Goal: Task Accomplishment & Management: Complete application form

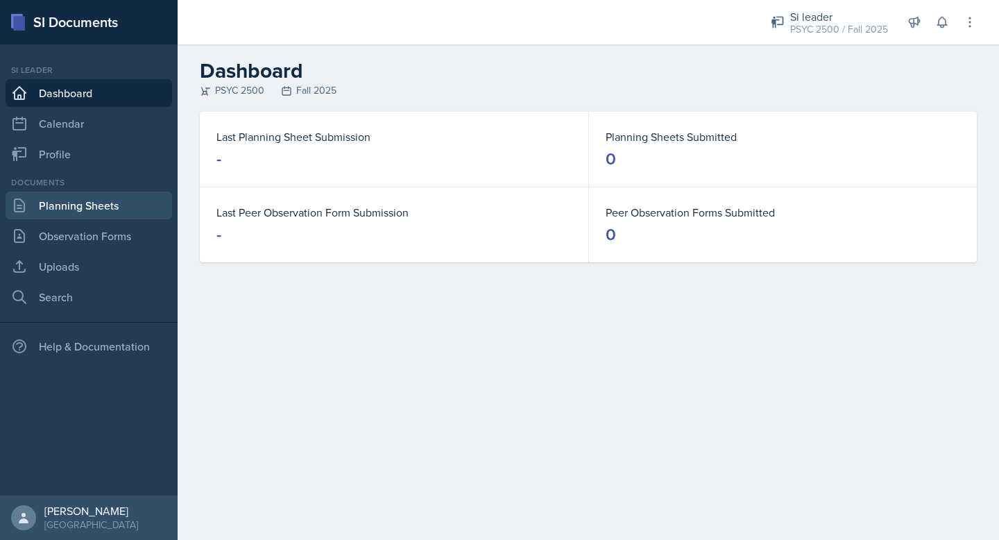
click at [117, 212] on link "Planning Sheets" at bounding box center [89, 205] width 166 height 28
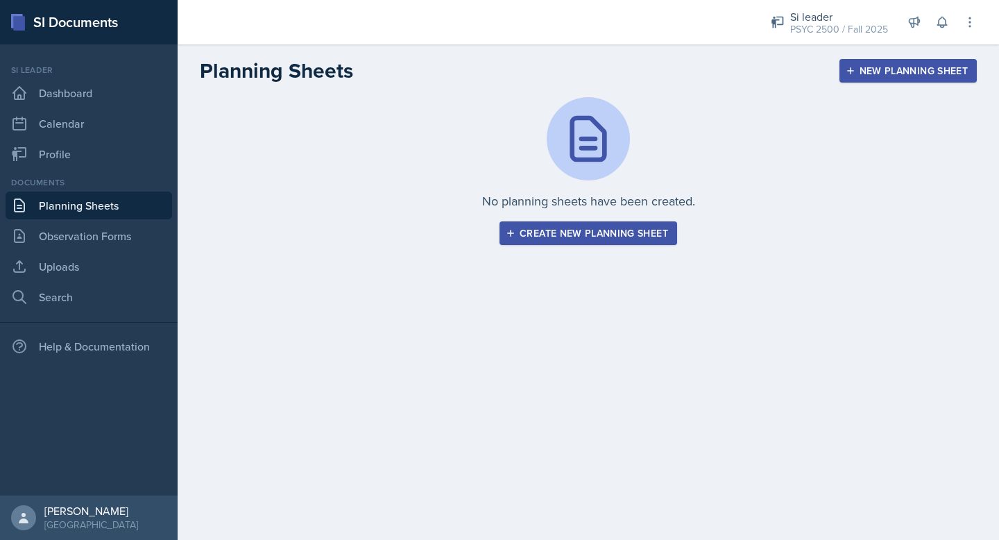
click at [648, 232] on div "Create new planning sheet" at bounding box center [588, 232] width 160 height 11
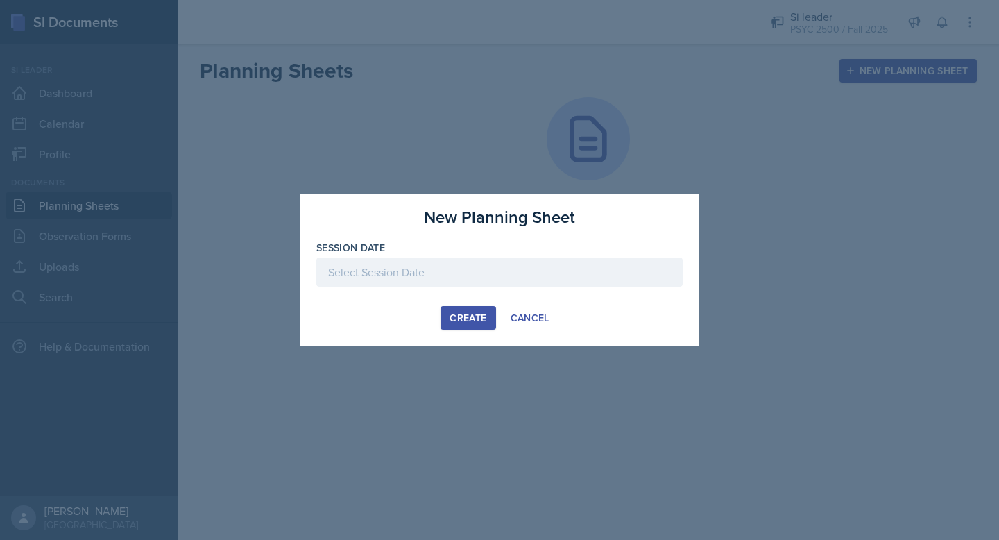
click at [486, 275] on div at bounding box center [499, 271] width 366 height 29
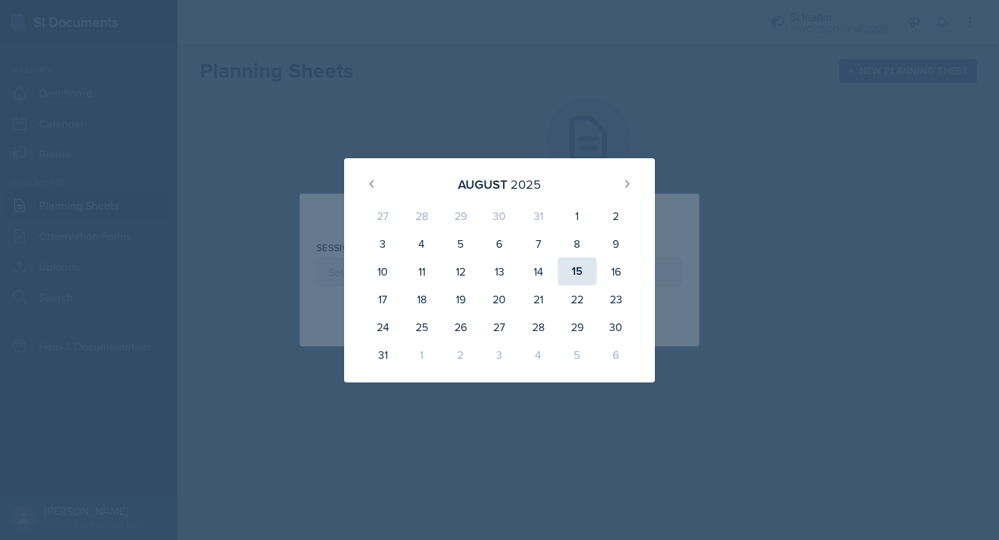
click at [578, 264] on div "15" at bounding box center [577, 271] width 39 height 28
type input "[DATE]"
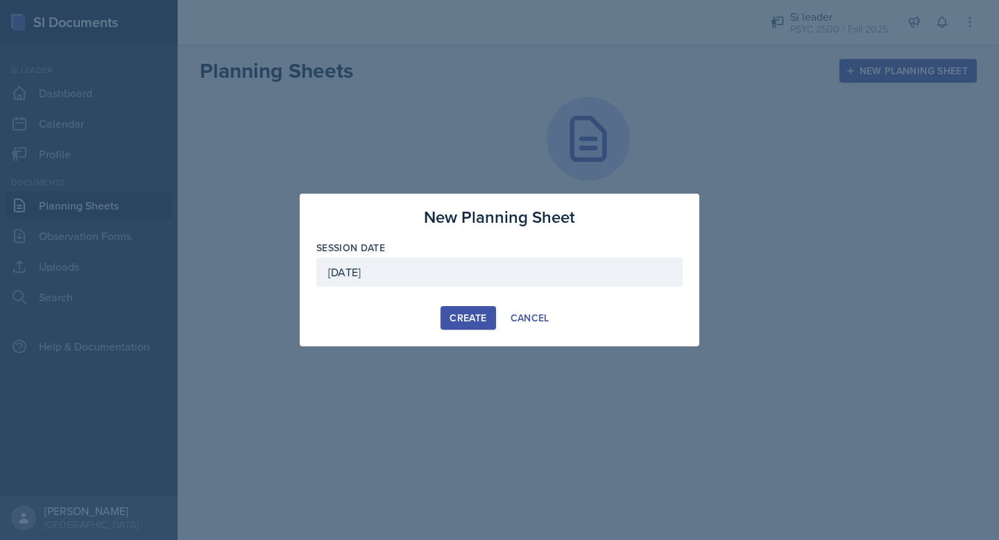
click at [472, 314] on div "Create" at bounding box center [467, 317] width 37 height 11
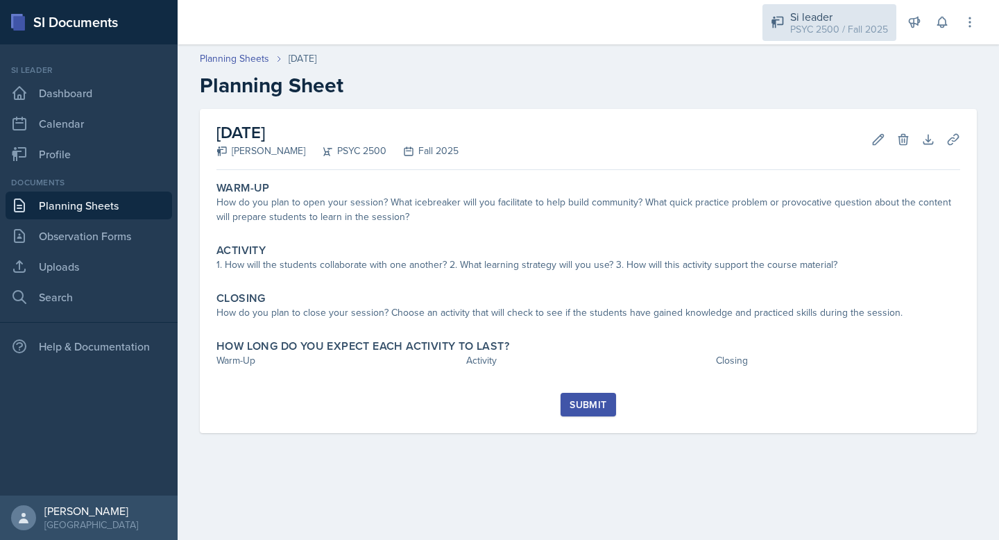
click at [814, 19] on div "Si leader" at bounding box center [839, 16] width 98 height 17
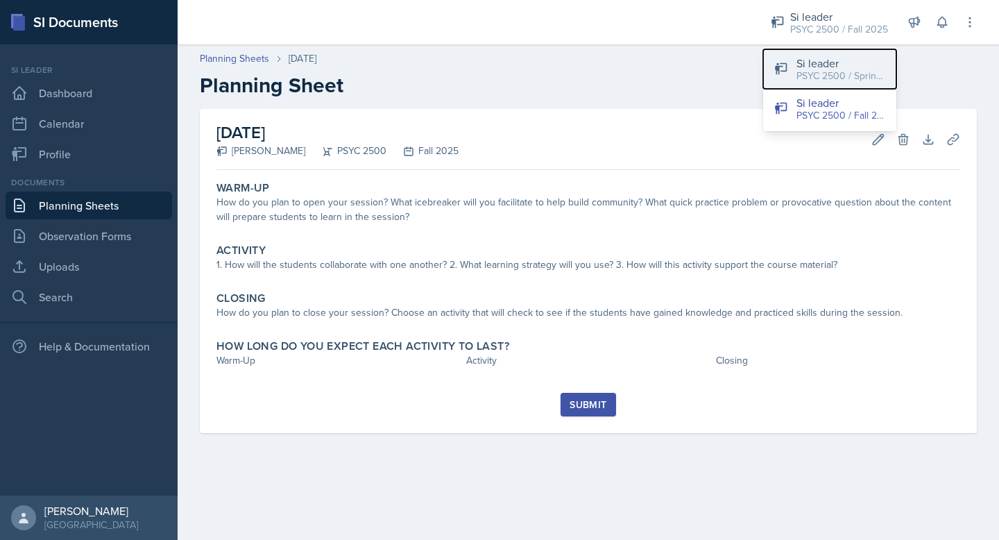
click at [814, 76] on div "PSYC 2500 / Spring 2025" at bounding box center [840, 76] width 89 height 15
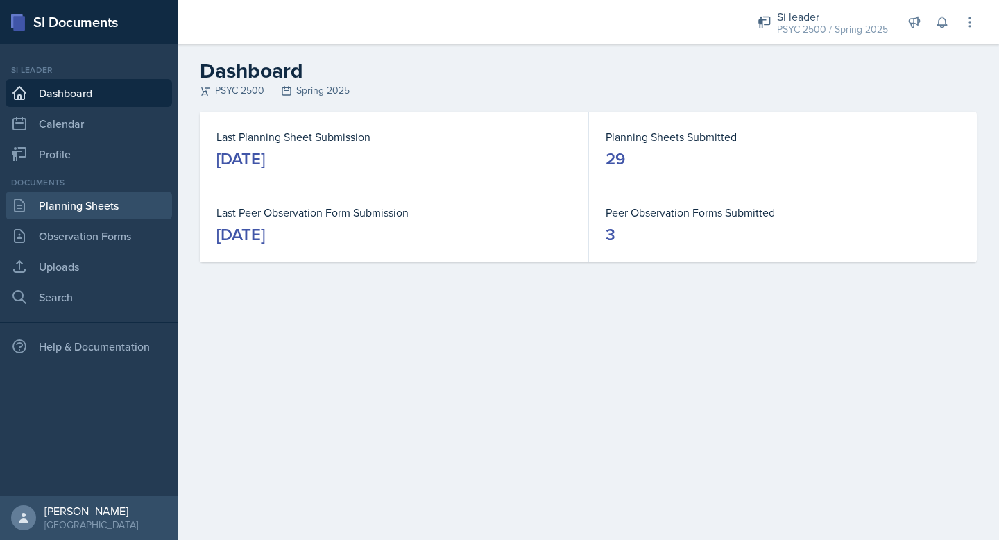
click at [77, 209] on link "Planning Sheets" at bounding box center [89, 205] width 166 height 28
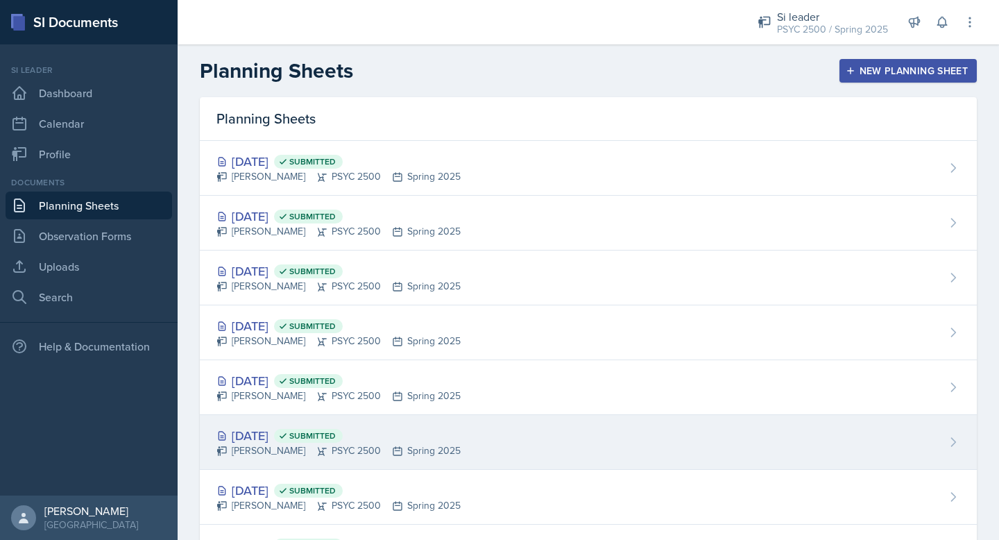
click at [379, 447] on div "[PERSON_NAME] PSYC 2500 Spring 2025" at bounding box center [338, 450] width 244 height 15
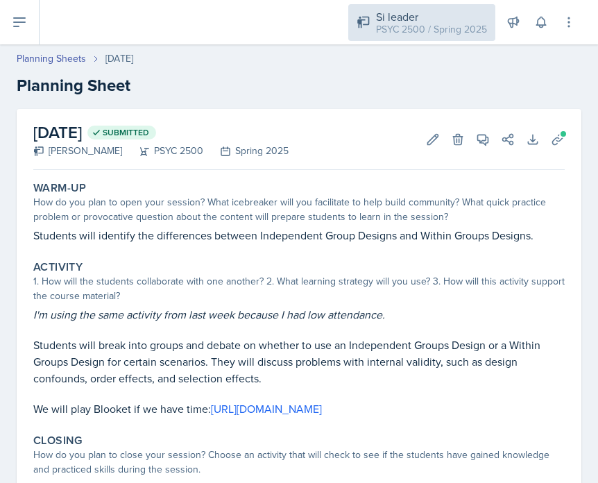
click at [443, 27] on div "PSYC 2500 / Spring 2025" at bounding box center [431, 29] width 111 height 15
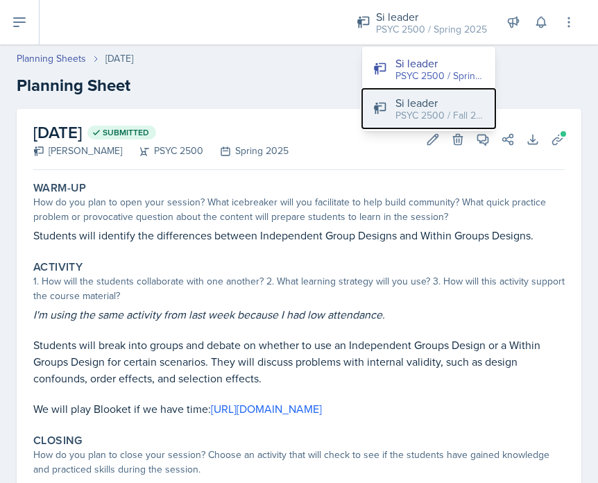
click at [431, 102] on div "Si leader" at bounding box center [439, 102] width 89 height 17
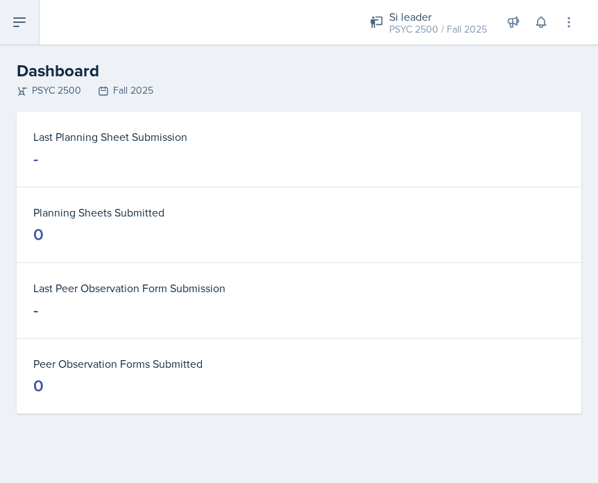
click at [17, 22] on icon at bounding box center [19, 22] width 11 height 8
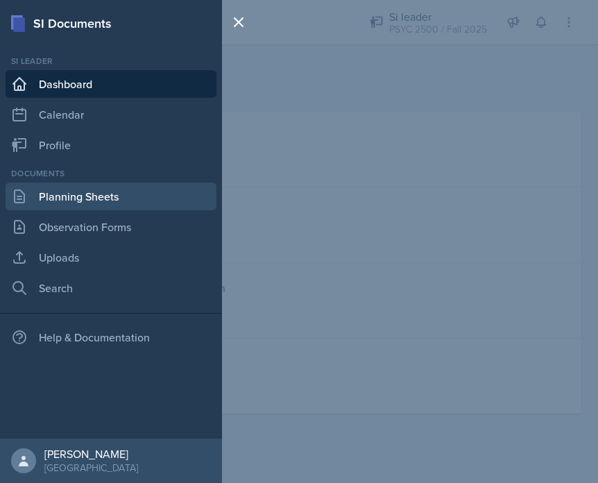
click at [53, 198] on link "Planning Sheets" at bounding box center [111, 196] width 211 height 28
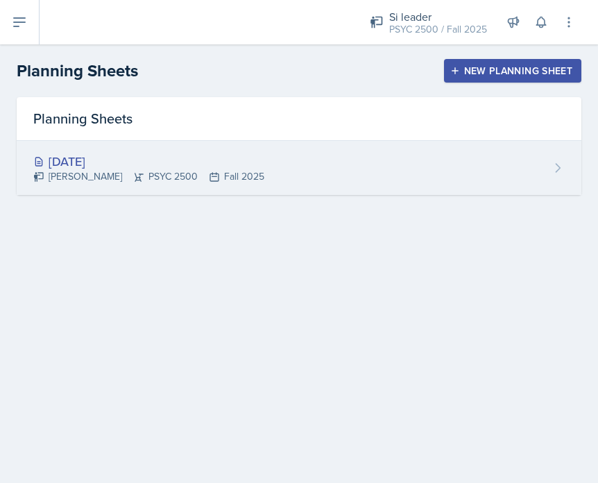
click at [336, 168] on div "[DATE] [PERSON_NAME] PSYC 2500 Fall 2025" at bounding box center [299, 168] width 565 height 54
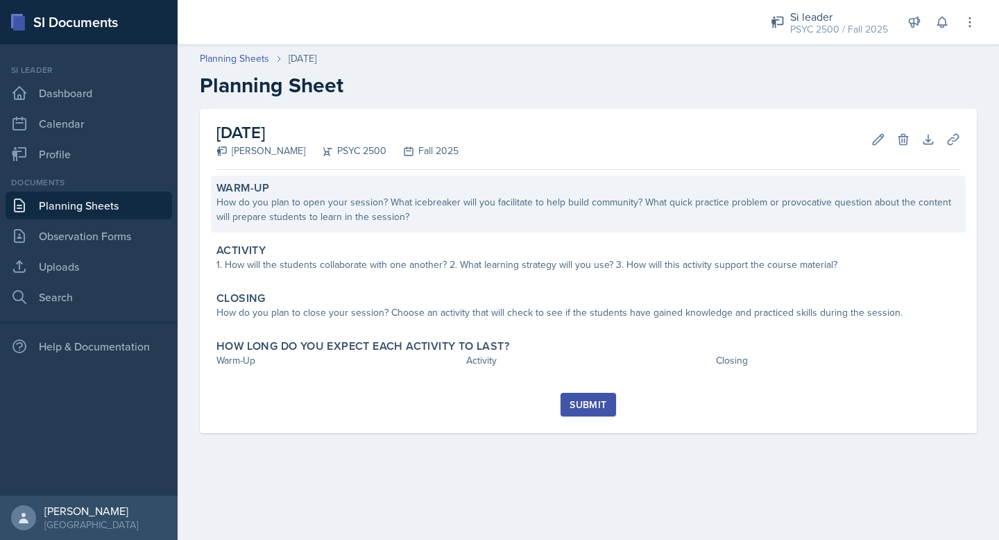
click at [343, 207] on div "How do you plan to open your session? What icebreaker will you facilitate to he…" at bounding box center [588, 209] width 744 height 29
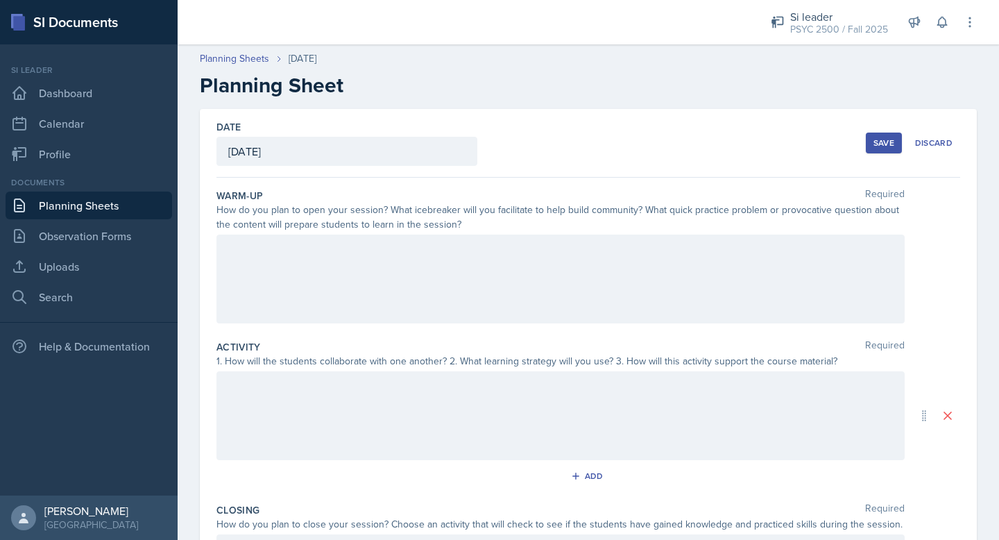
click at [293, 282] on div at bounding box center [560, 278] width 688 height 89
click at [237, 422] on div at bounding box center [560, 415] width 688 height 89
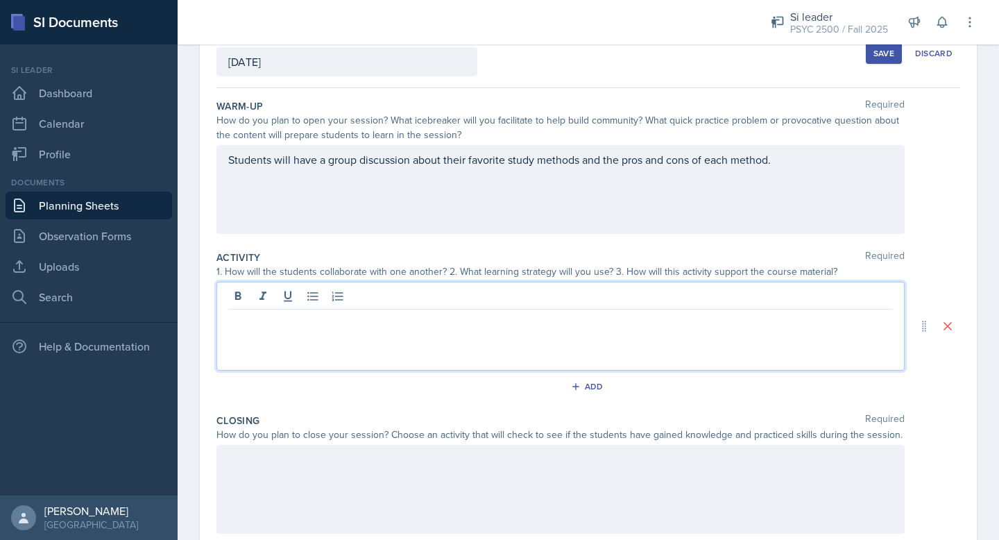
scroll to position [92, 0]
click at [347, 271] on div "1. How will the students collaborate with one another? 2. What learning strateg…" at bounding box center [560, 268] width 688 height 15
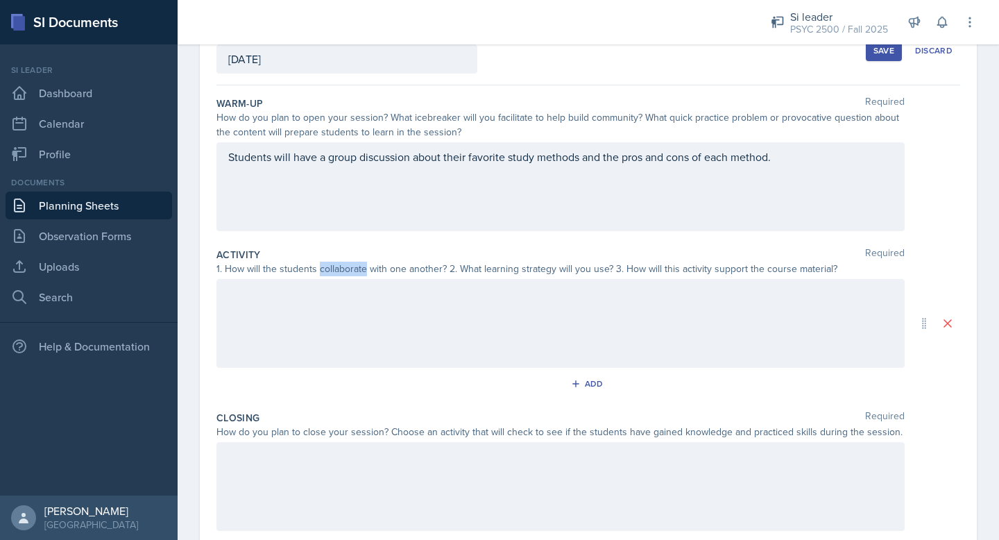
click at [347, 271] on div "1. How will the students collaborate with one another? 2. What learning strateg…" at bounding box center [560, 268] width 688 height 15
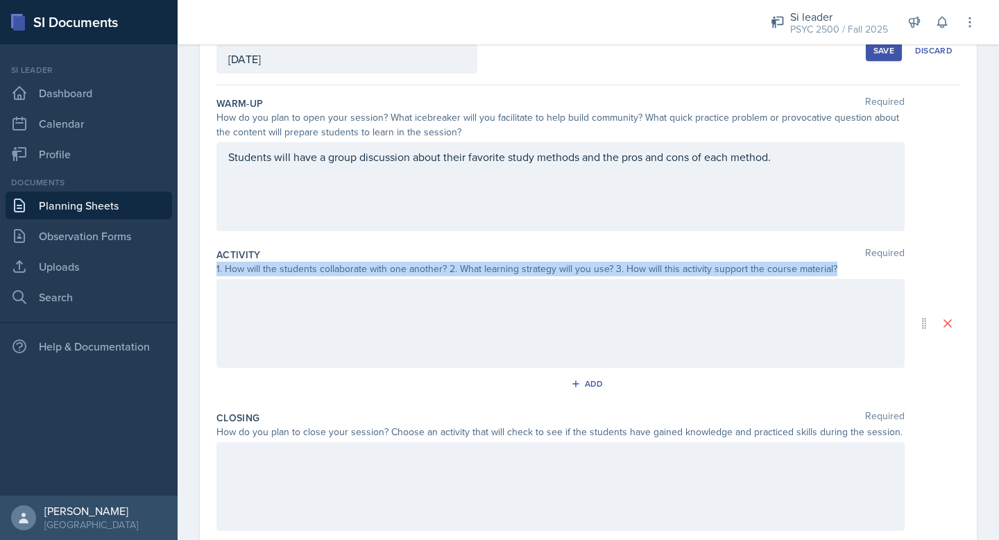
click at [349, 271] on div "1. How will the students collaborate with one another? 2. What learning strateg…" at bounding box center [560, 268] width 688 height 15
click at [352, 321] on div at bounding box center [560, 323] width 688 height 89
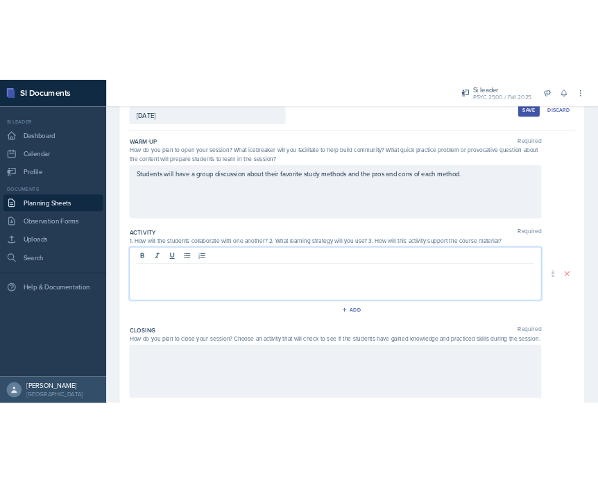
scroll to position [117, 0]
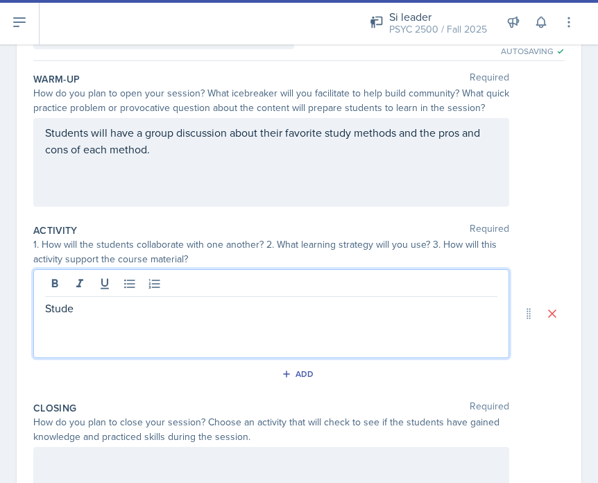
click at [109, 323] on div "Stude" at bounding box center [271, 313] width 476 height 89
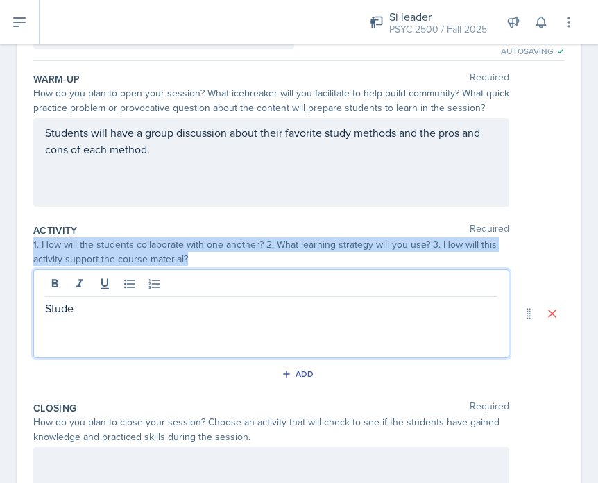
click at [109, 323] on div "Stude" at bounding box center [271, 313] width 476 height 89
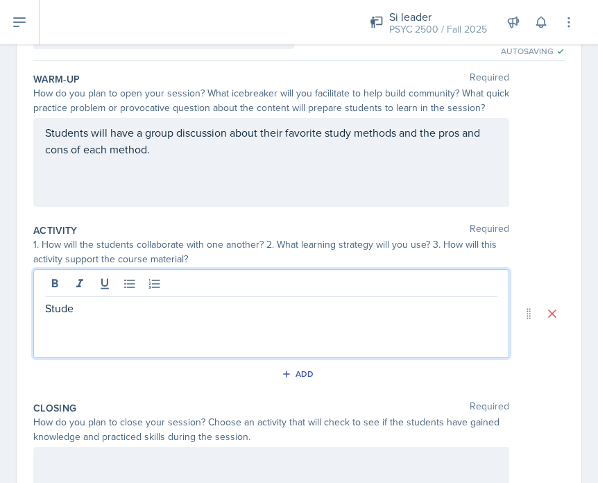
click at [53, 314] on p "Stude" at bounding box center [271, 308] width 452 height 17
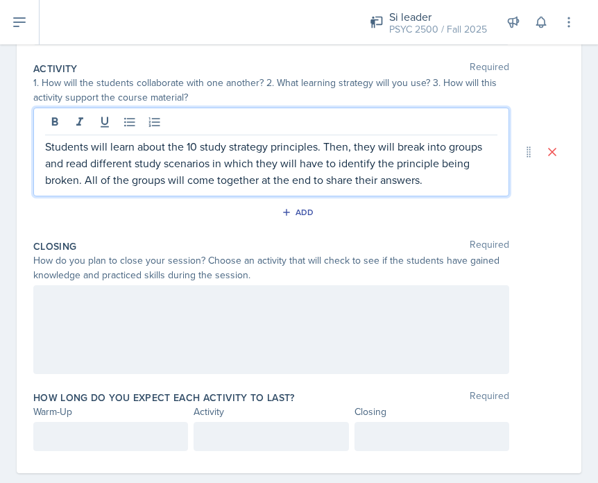
click at [257, 339] on div at bounding box center [271, 329] width 476 height 89
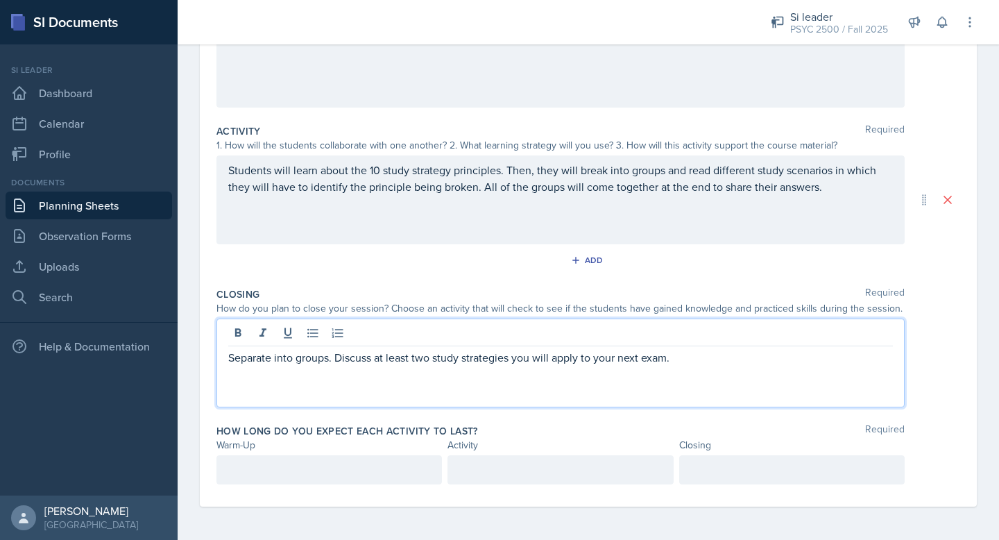
scroll to position [240, 0]
click at [373, 470] on p at bounding box center [329, 469] width 202 height 17
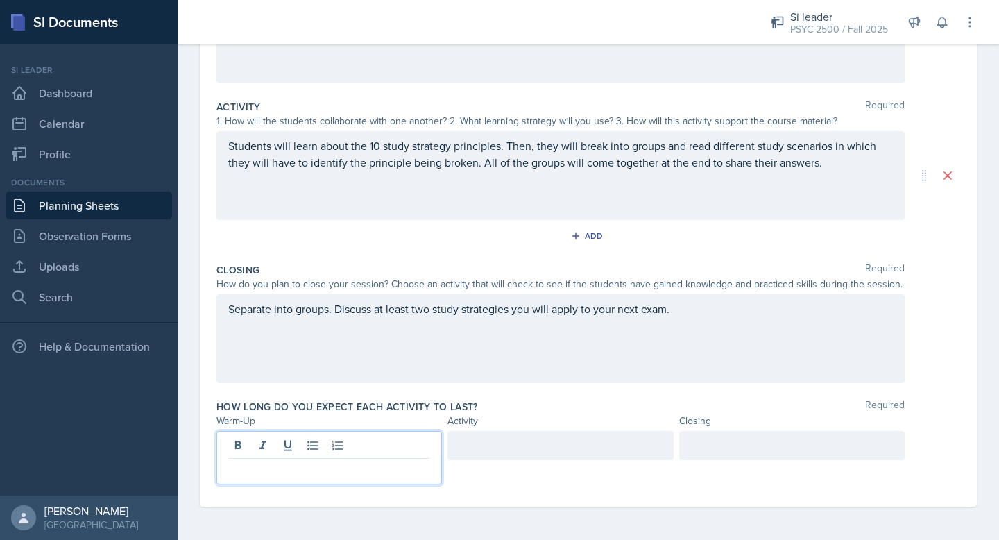
click at [511, 456] on div at bounding box center [559, 445] width 225 height 29
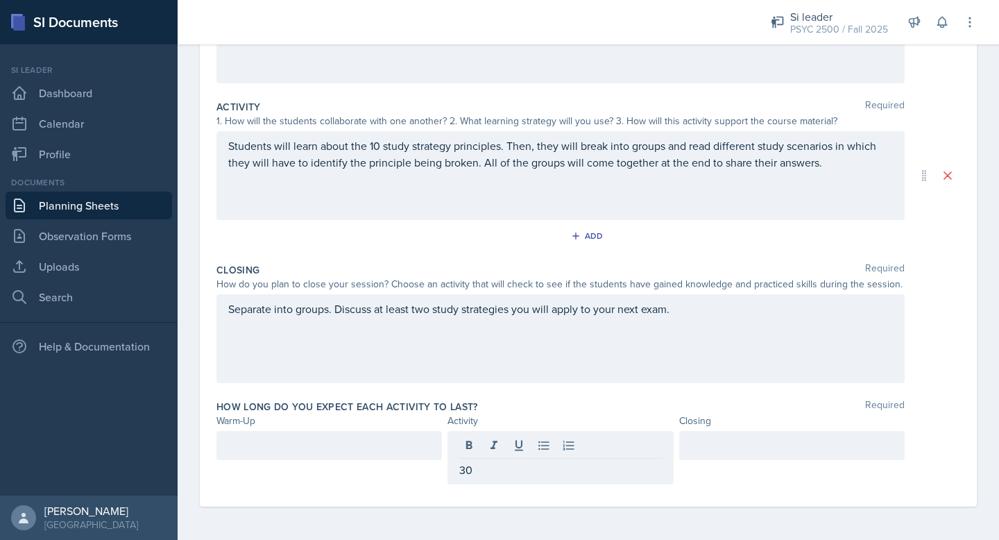
click at [721, 456] on div at bounding box center [791, 445] width 225 height 29
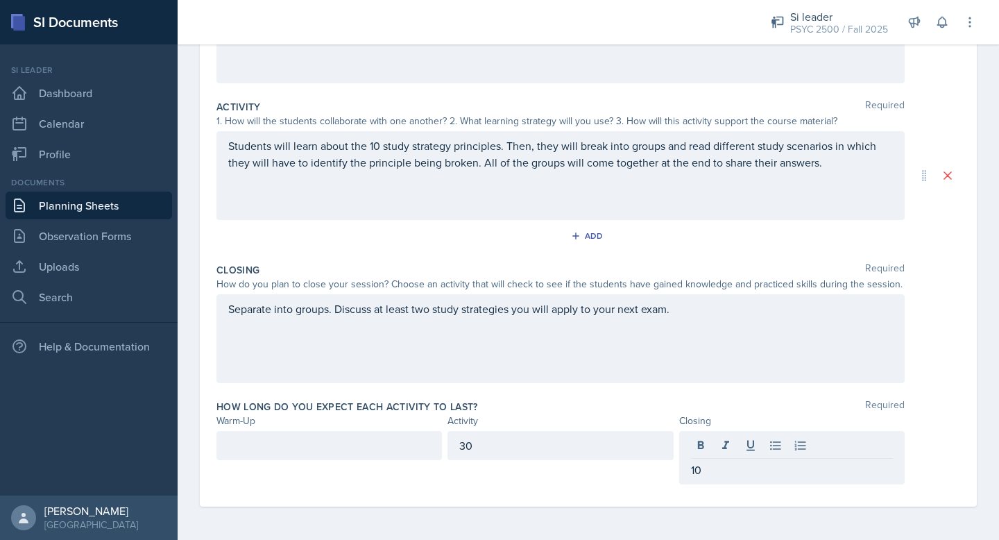
click at [336, 454] on div at bounding box center [328, 445] width 225 height 29
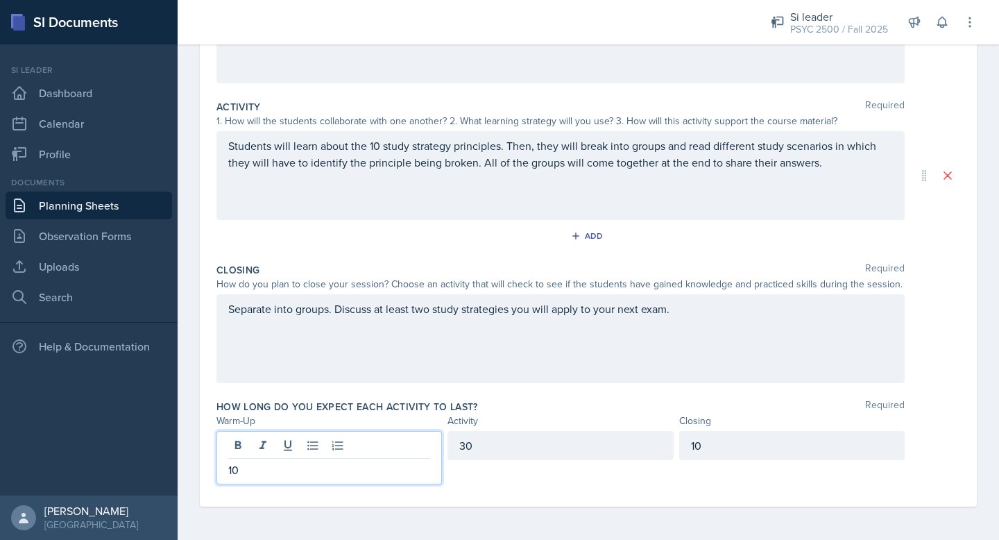
click at [478, 449] on div "30" at bounding box center [559, 445] width 225 height 29
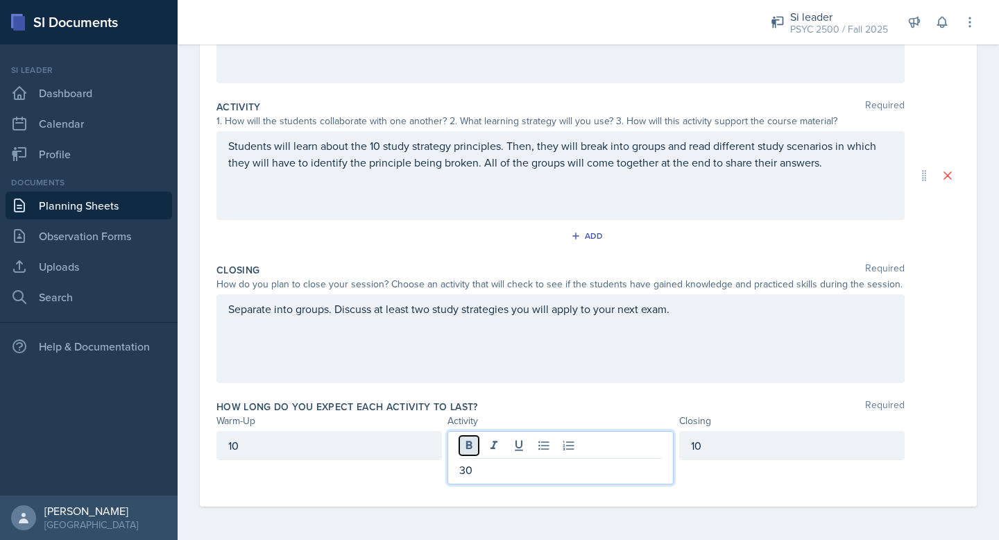
click at [478, 449] on button at bounding box center [468, 445] width 19 height 19
click at [472, 476] on p "30" at bounding box center [560, 469] width 202 height 17
click at [463, 476] on p "30" at bounding box center [560, 469] width 202 height 17
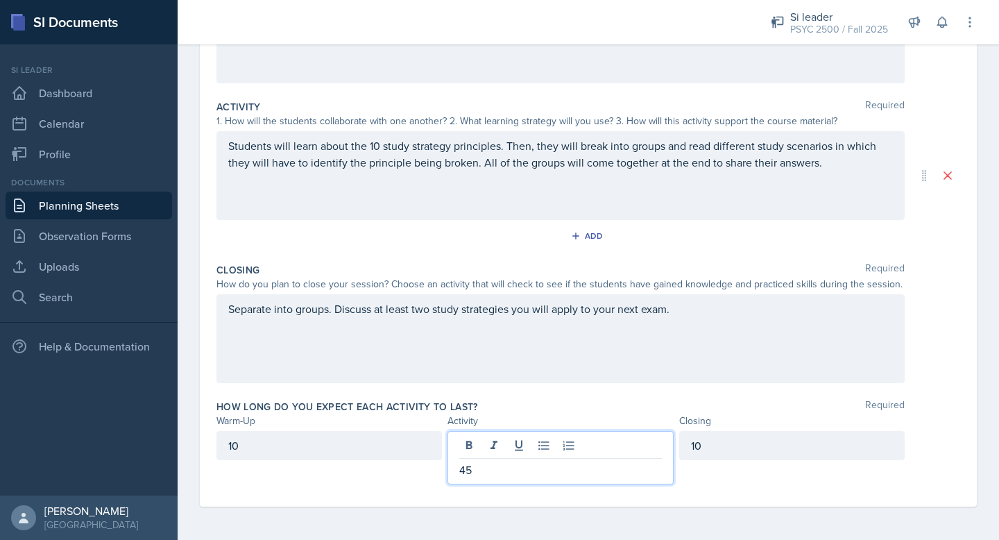
click at [688, 457] on div "10" at bounding box center [791, 445] width 225 height 29
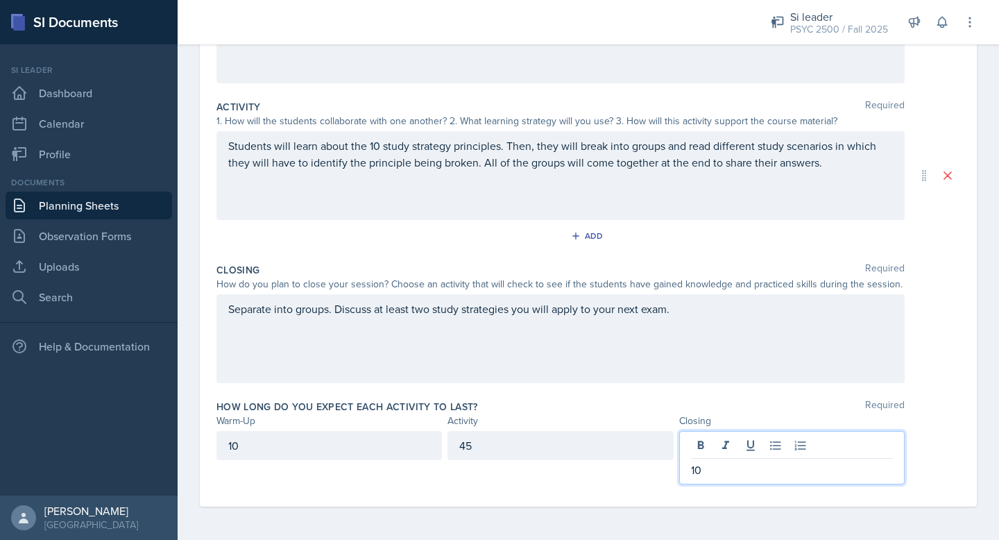
click at [700, 472] on p "10" at bounding box center [792, 469] width 202 height 17
click at [696, 472] on p "10" at bounding box center [792, 469] width 202 height 17
click at [936, 462] on div "10 45 5" at bounding box center [588, 457] width 744 height 53
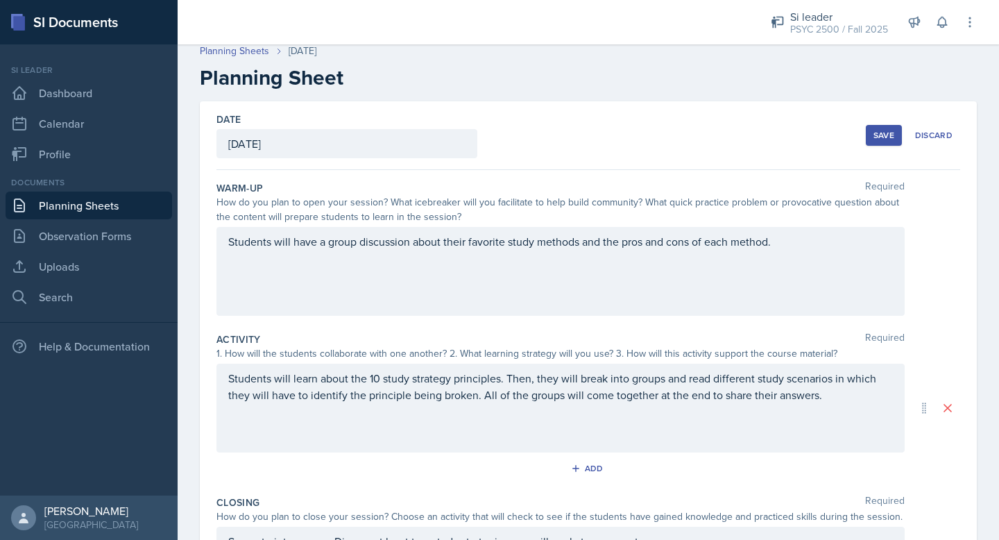
scroll to position [0, 0]
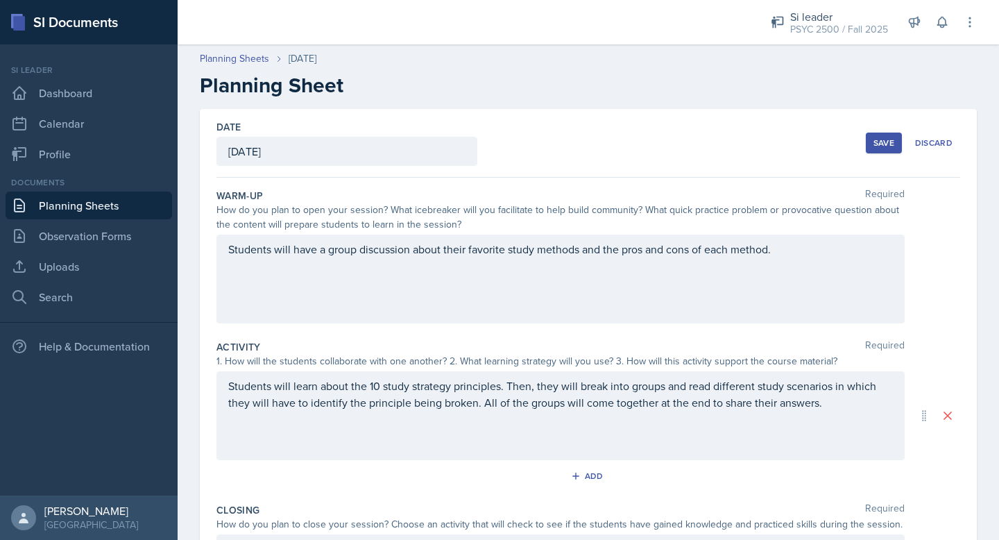
click at [891, 148] on div "Save" at bounding box center [883, 142] width 21 height 11
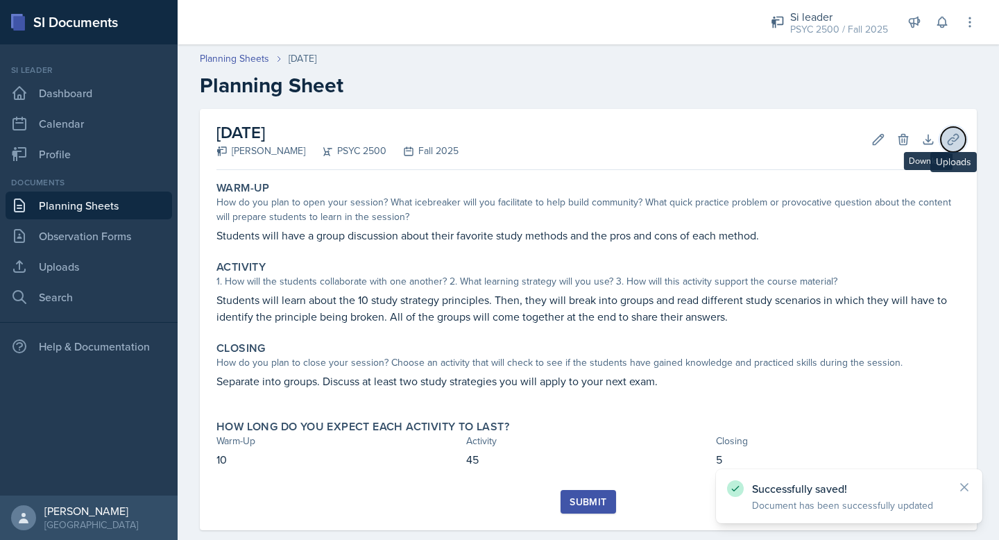
click at [958, 139] on icon at bounding box center [953, 139] width 14 height 14
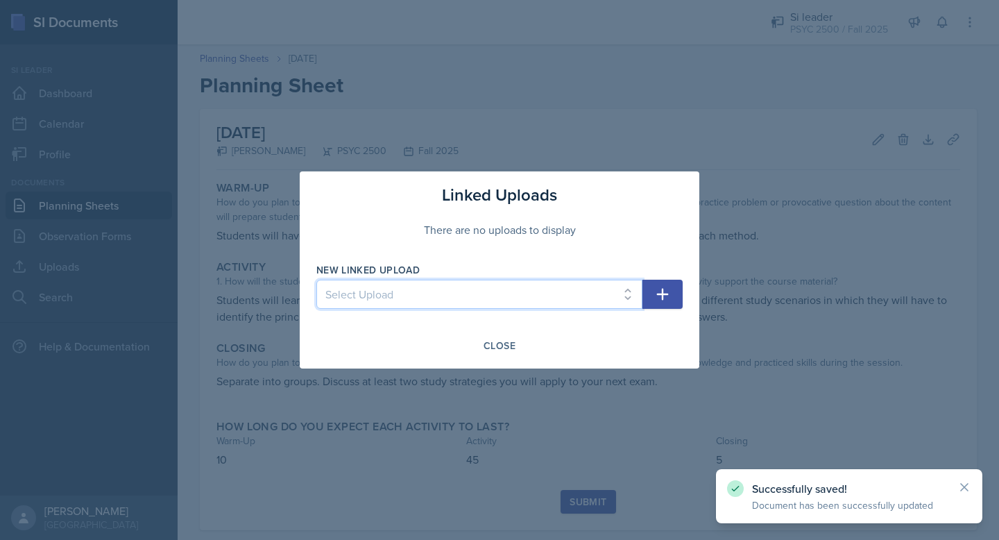
click at [490, 288] on select "Select Upload" at bounding box center [479, 294] width 326 height 29
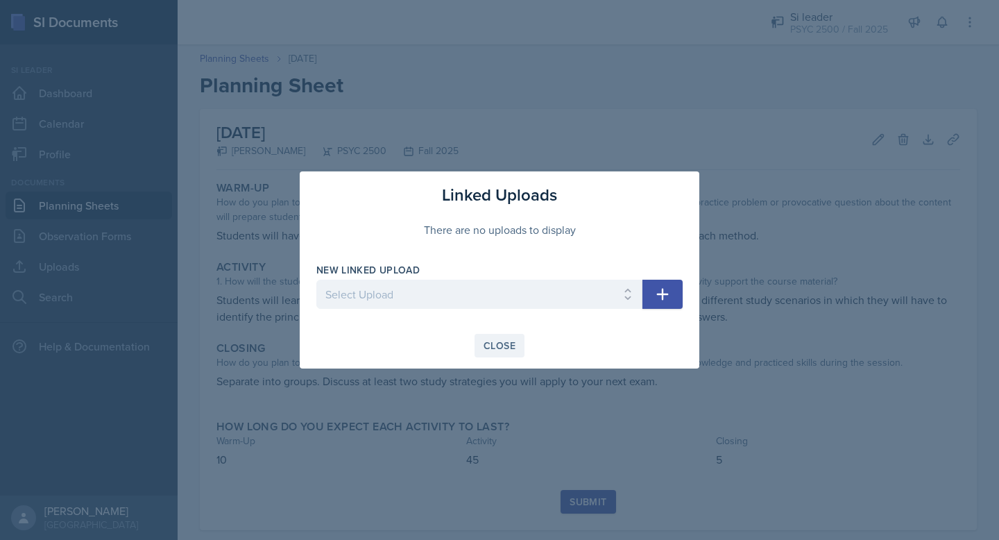
click at [506, 350] on div "Close" at bounding box center [499, 345] width 32 height 11
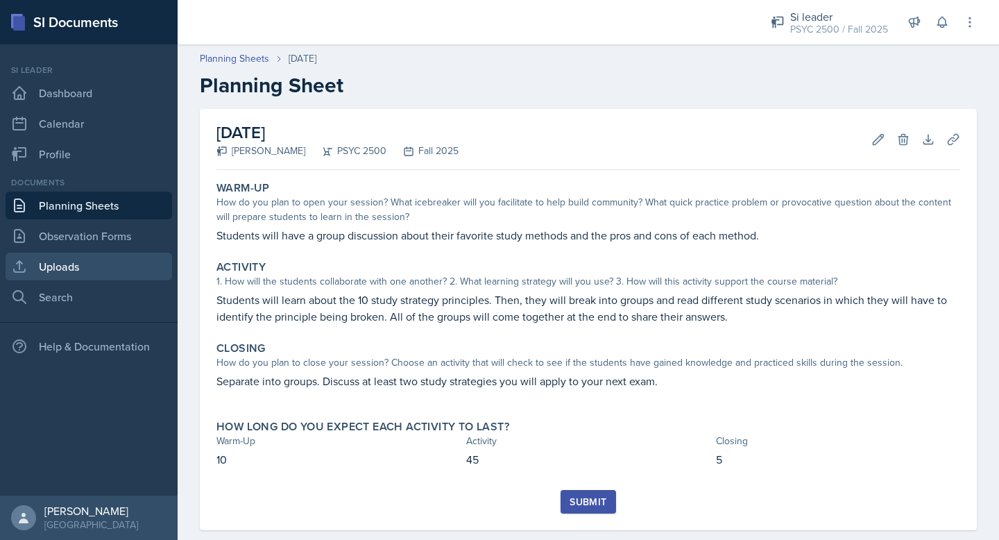
click at [85, 272] on link "Uploads" at bounding box center [89, 266] width 166 height 28
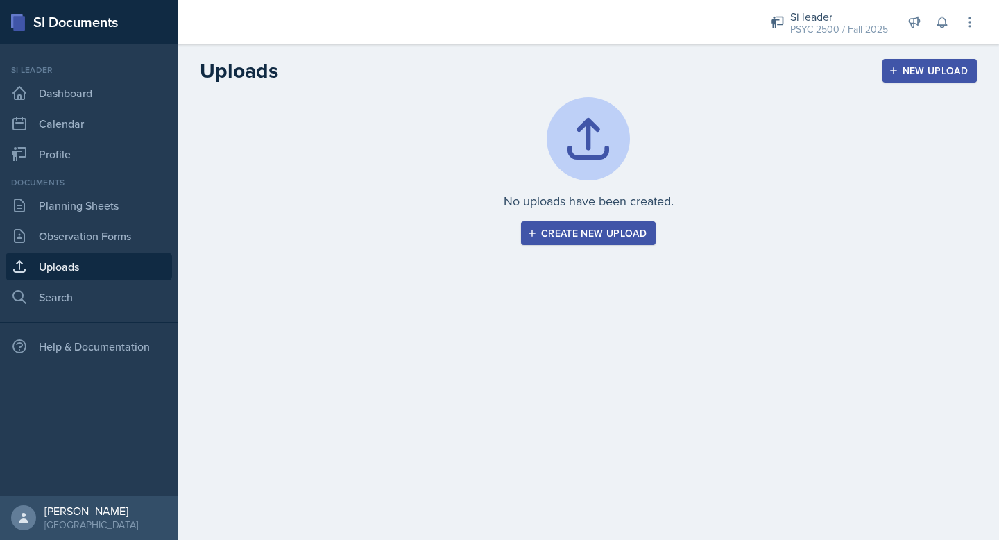
click at [589, 227] on div "Create new upload" at bounding box center [588, 232] width 117 height 11
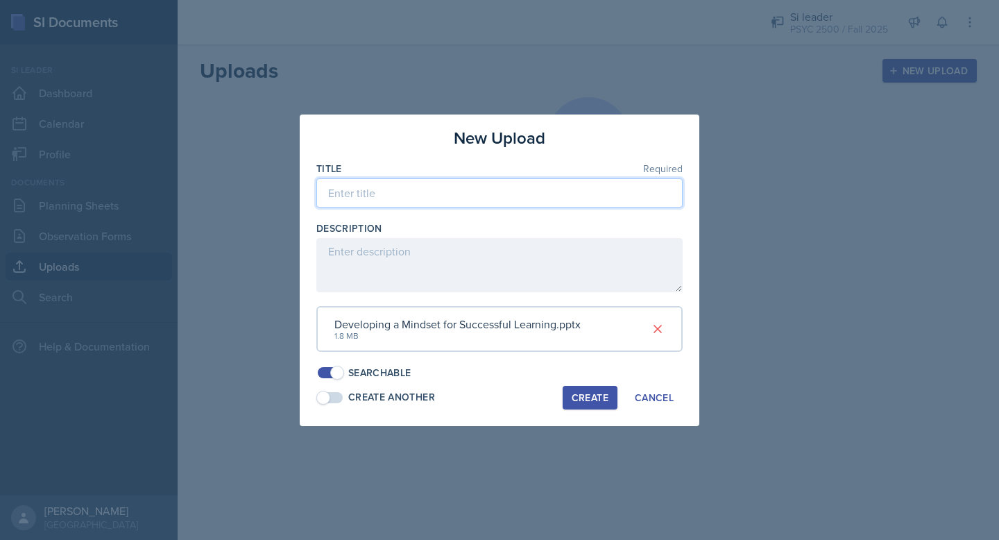
click at [400, 198] on input at bounding box center [499, 192] width 366 height 29
type input "Developing a Mindset for Successful Learning"
click at [338, 369] on span at bounding box center [337, 373] width 14 height 14
click at [587, 394] on div "Create" at bounding box center [590, 397] width 37 height 11
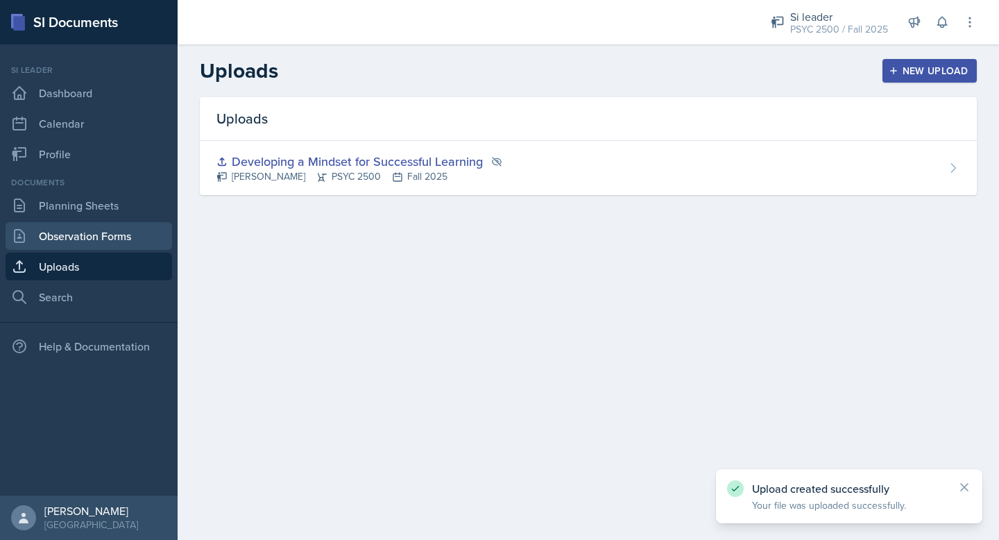
click at [97, 232] on link "Observation Forms" at bounding box center [89, 236] width 166 height 28
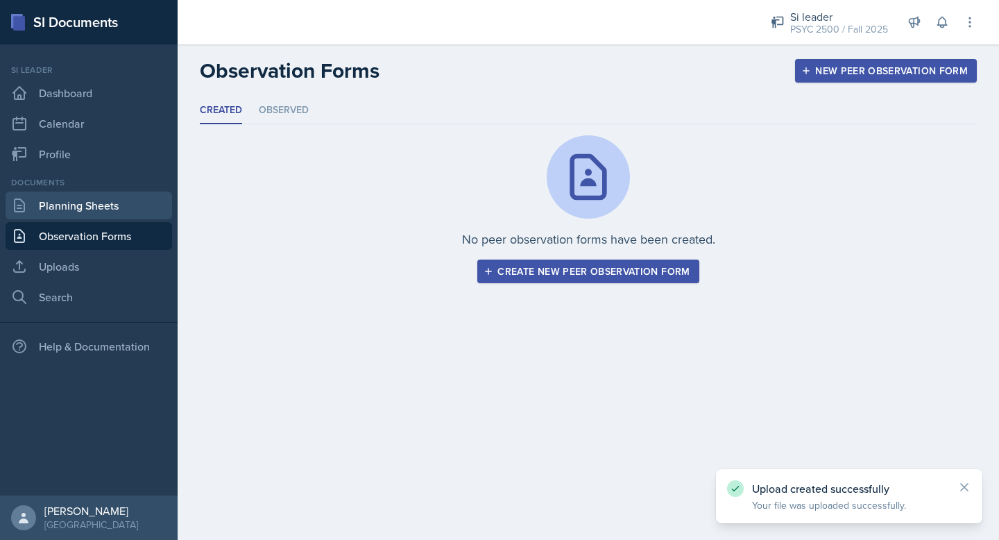
click at [94, 197] on link "Planning Sheets" at bounding box center [89, 205] width 166 height 28
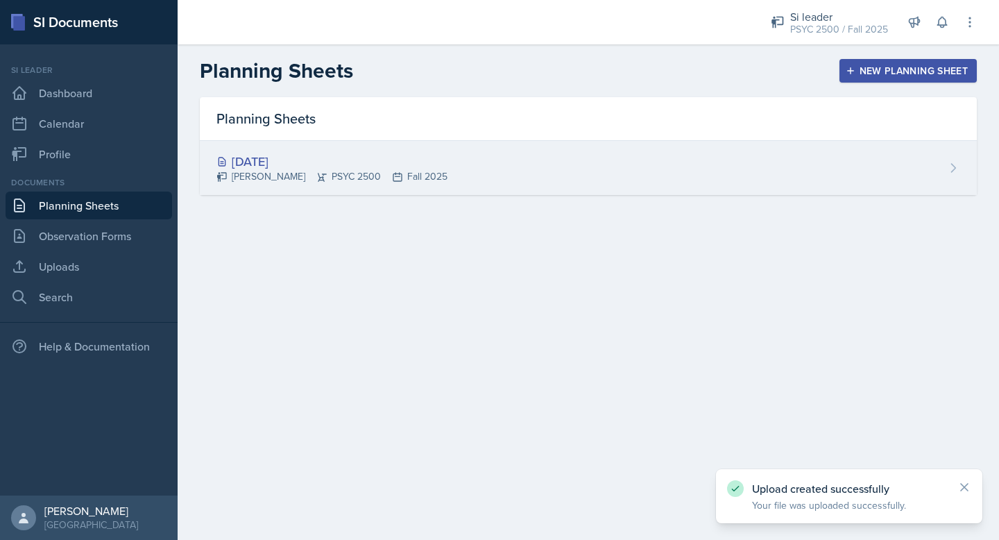
click at [834, 150] on div "[DATE] [PERSON_NAME] PSYC 2500 Fall 2025" at bounding box center [588, 168] width 777 height 54
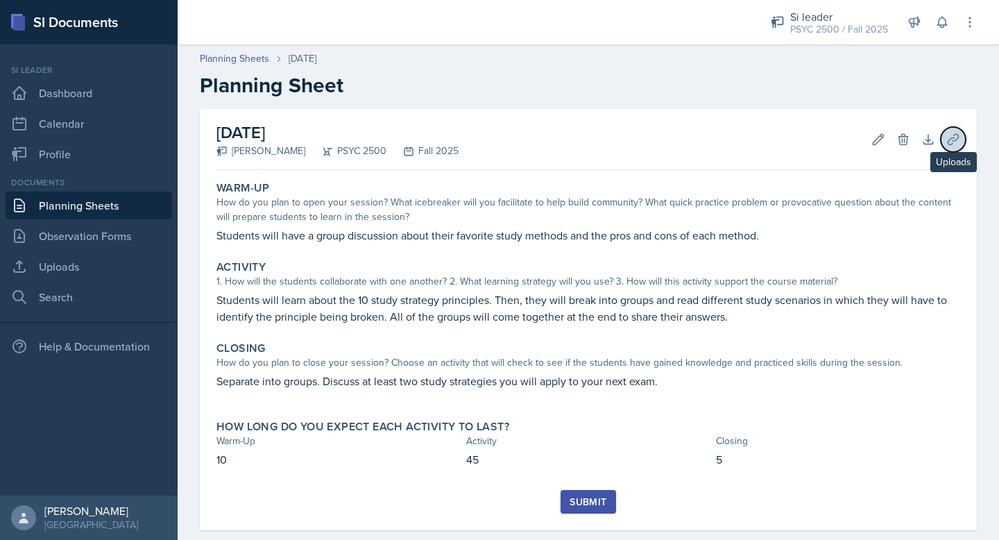
click at [958, 144] on icon at bounding box center [953, 139] width 14 height 14
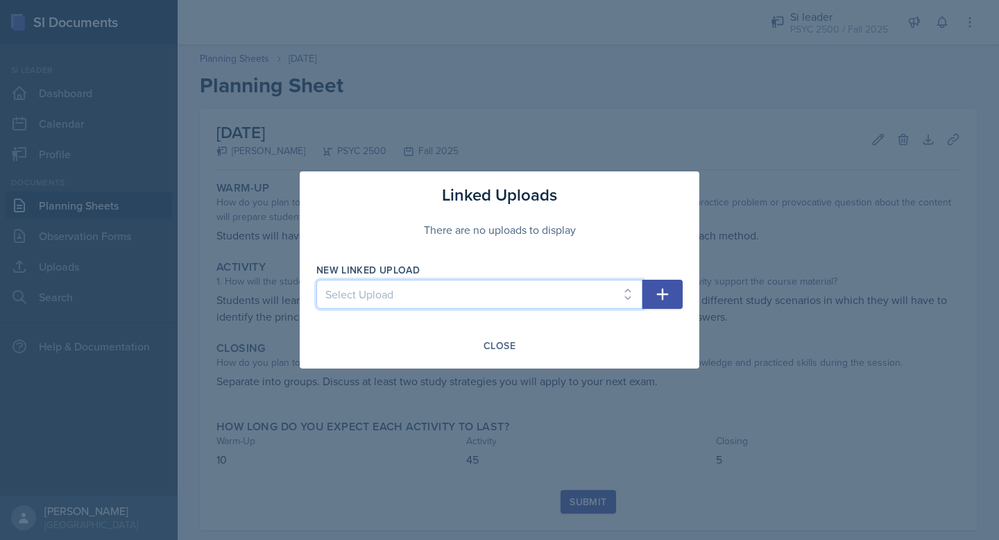
click at [526, 283] on select "Select Upload Developing a Mindset for Successful Learning" at bounding box center [479, 294] width 326 height 29
select select "1ae981b2-a796-4c86-a8f7-b4fc3f93b7f9"
click at [316, 280] on select "Select Upload Developing a Mindset for Successful Learning" at bounding box center [479, 294] width 326 height 29
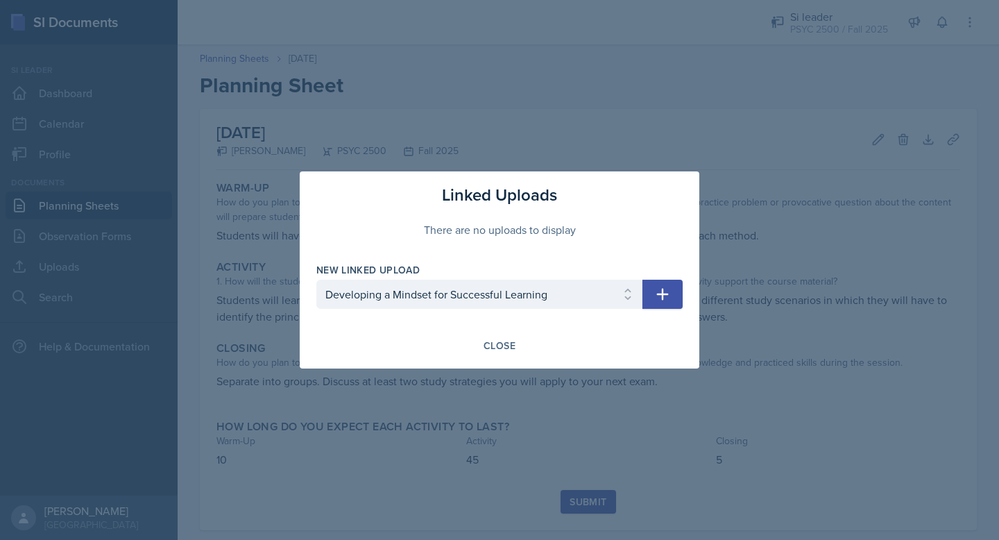
click at [668, 291] on icon "button" at bounding box center [662, 294] width 17 height 17
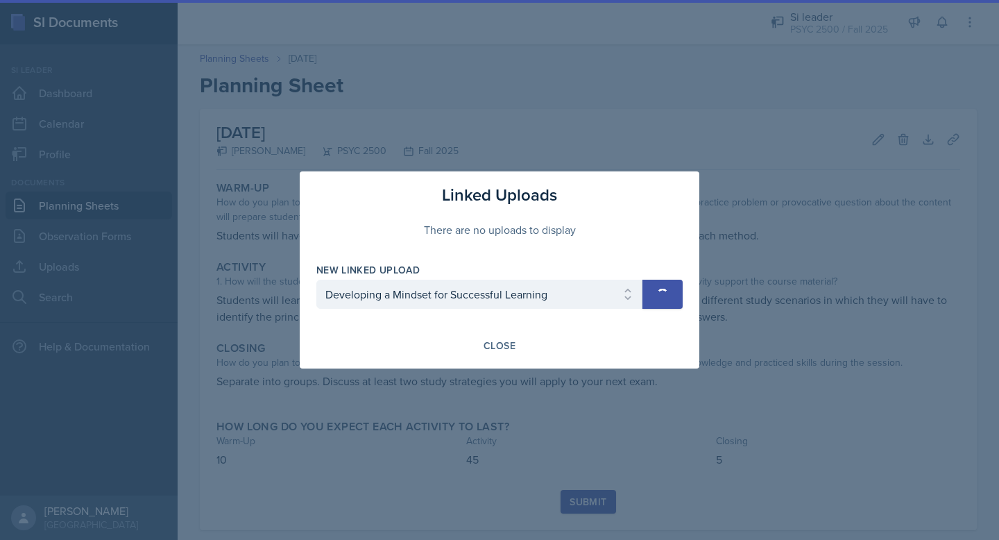
select select
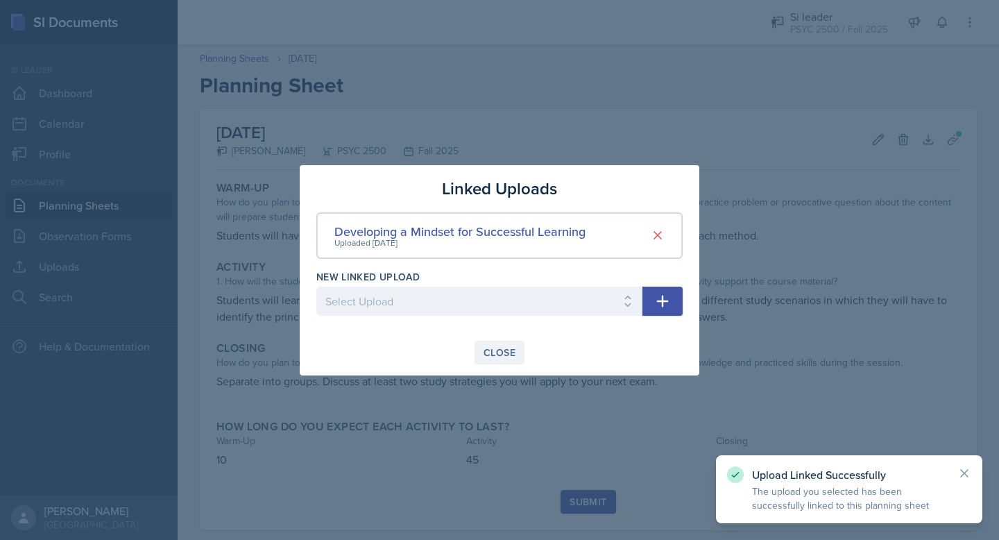
click at [501, 344] on button "Close" at bounding box center [499, 353] width 50 height 24
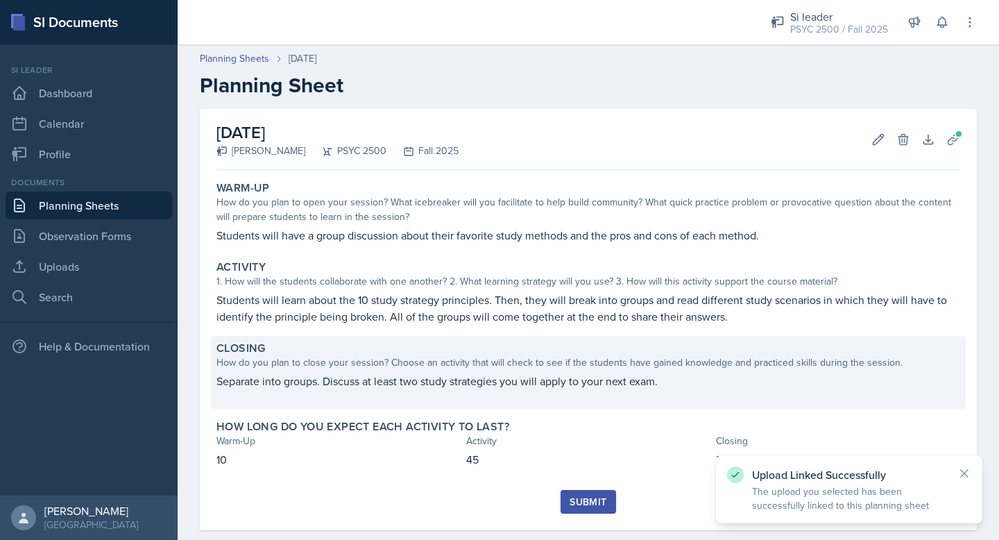
scroll to position [24, 0]
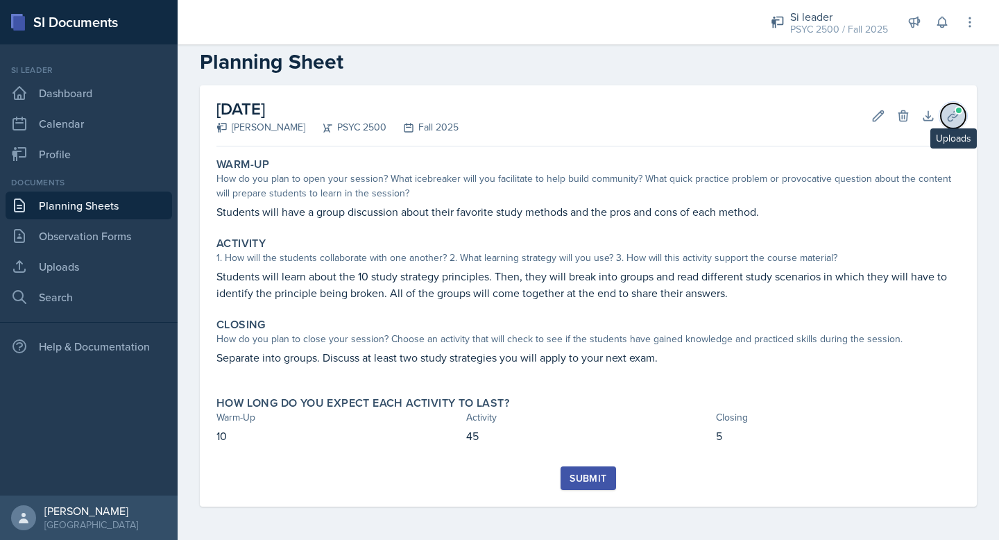
click at [955, 108] on span at bounding box center [958, 110] width 8 height 8
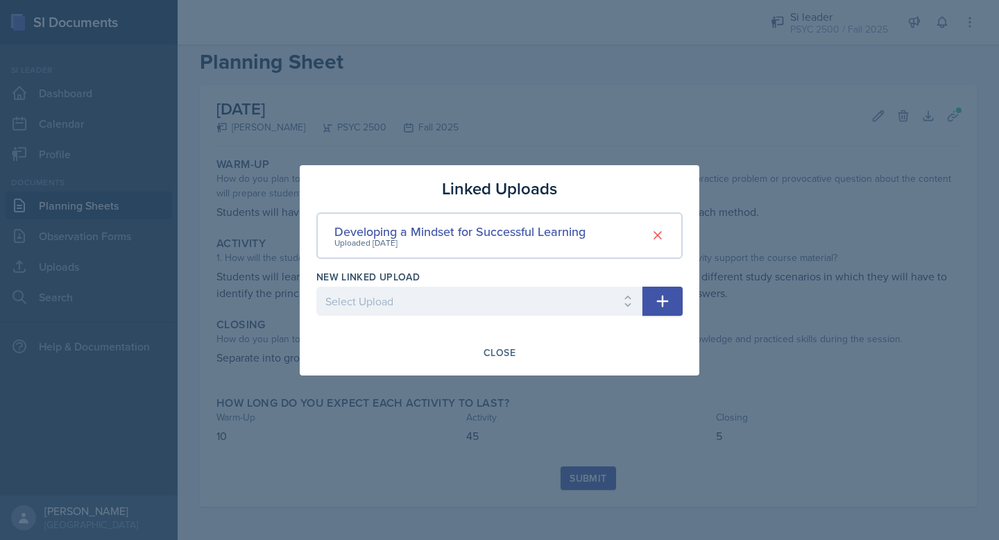
click at [619, 101] on div at bounding box center [499, 270] width 999 height 540
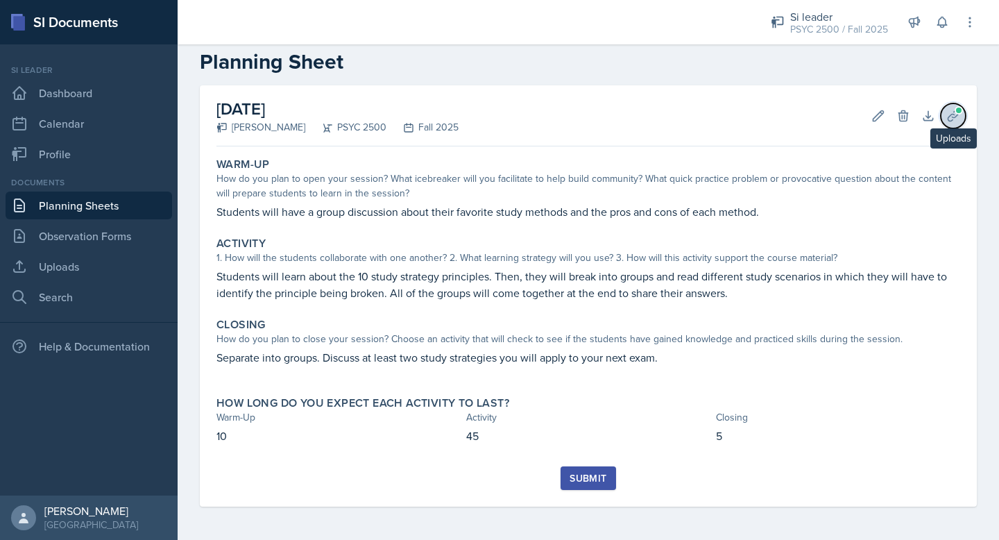
click at [949, 116] on icon at bounding box center [952, 115] width 10 height 10
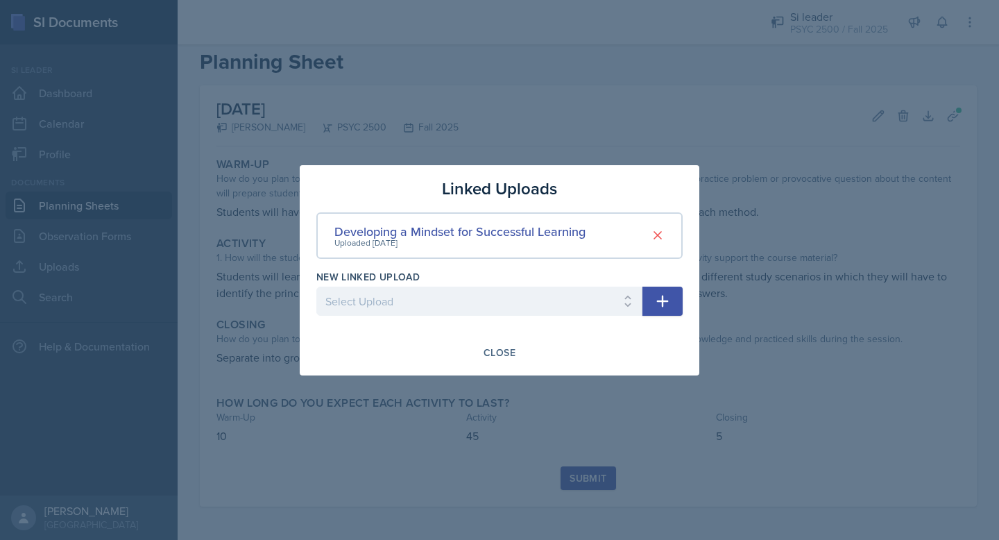
click at [691, 136] on div at bounding box center [499, 270] width 999 height 540
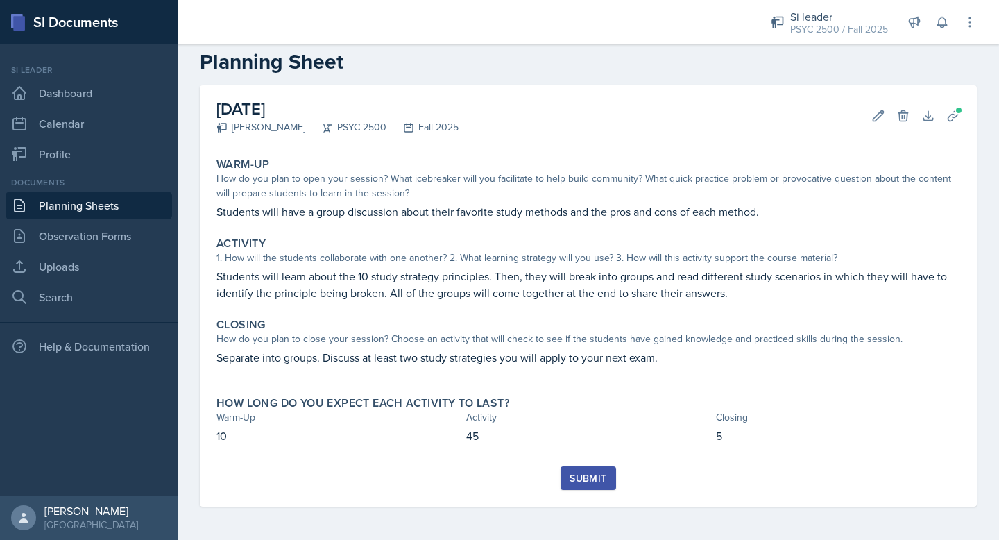
click at [579, 479] on div "Submit" at bounding box center [587, 477] width 37 height 11
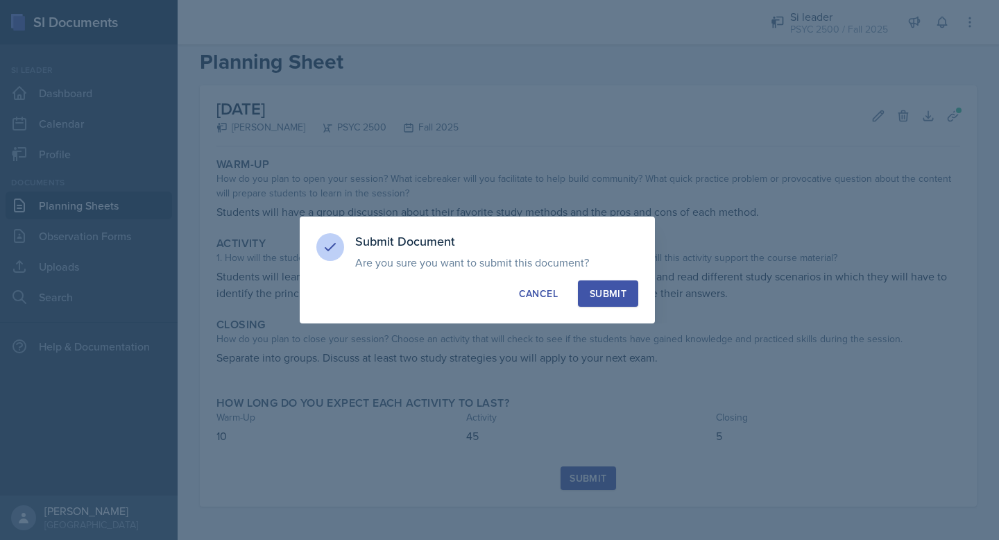
click at [610, 284] on button "Submit" at bounding box center [608, 293] width 60 height 26
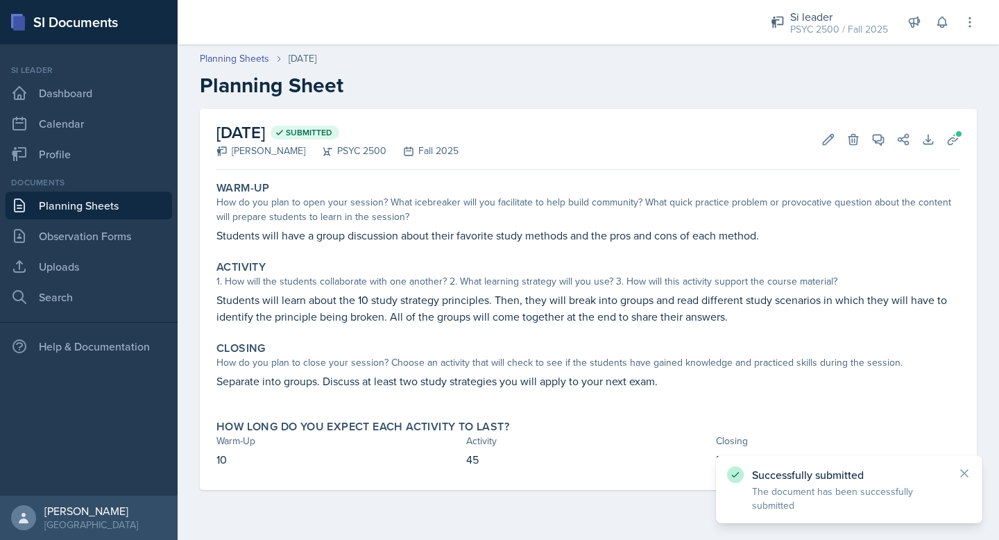
scroll to position [0, 0]
